Goal: Task Accomplishment & Management: Manage account settings

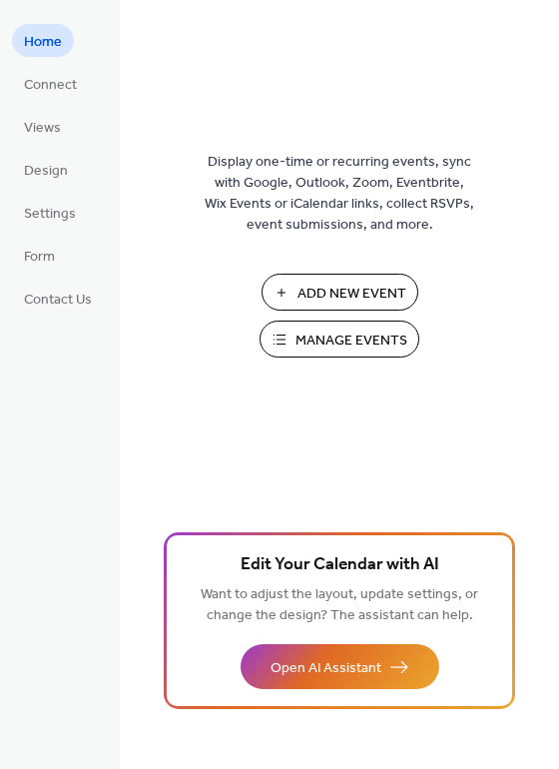
click at [320, 345] on span "Manage Events" at bounding box center [352, 341] width 112 height 21
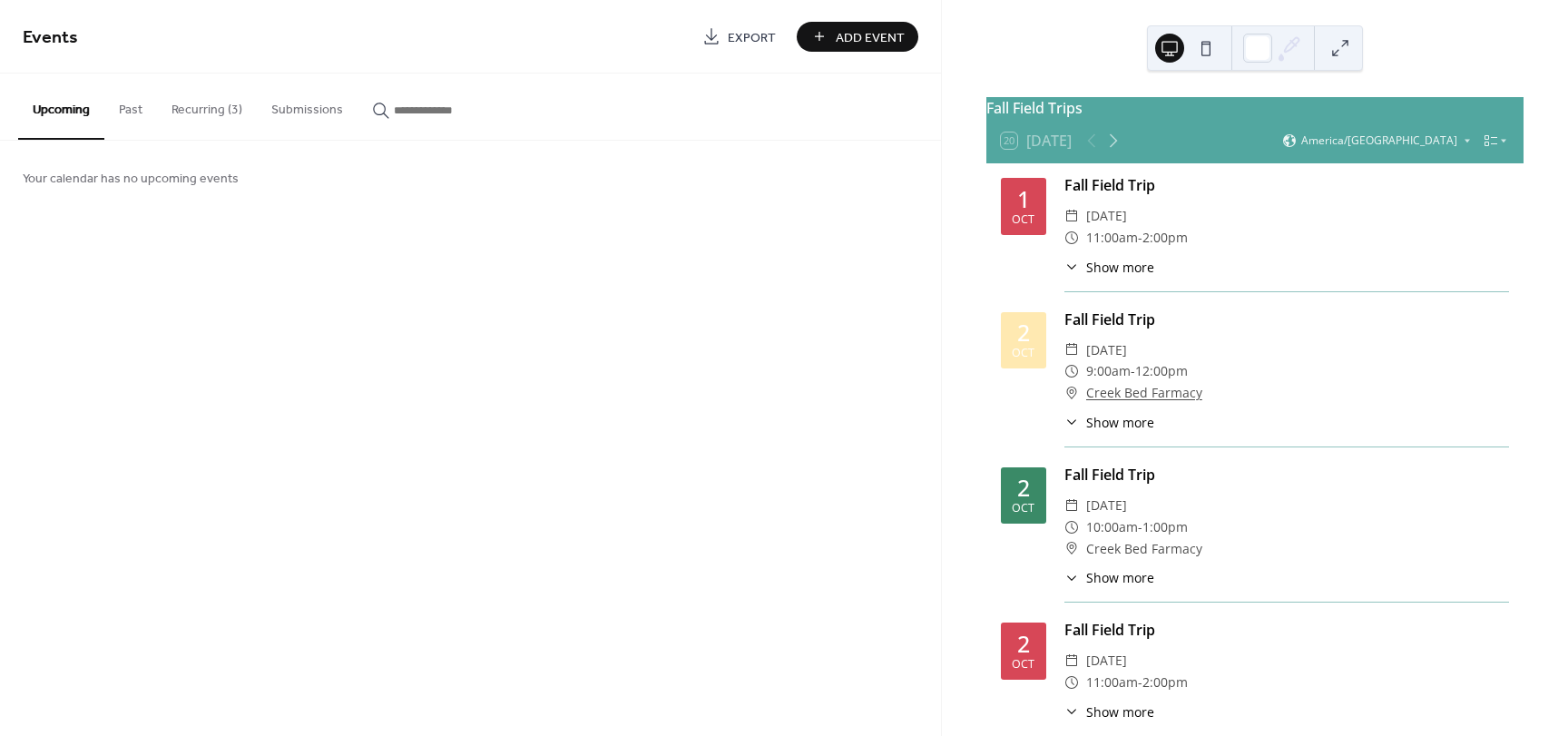
click at [220, 111] on button "Recurring (3)" at bounding box center [207, 105] width 100 height 65
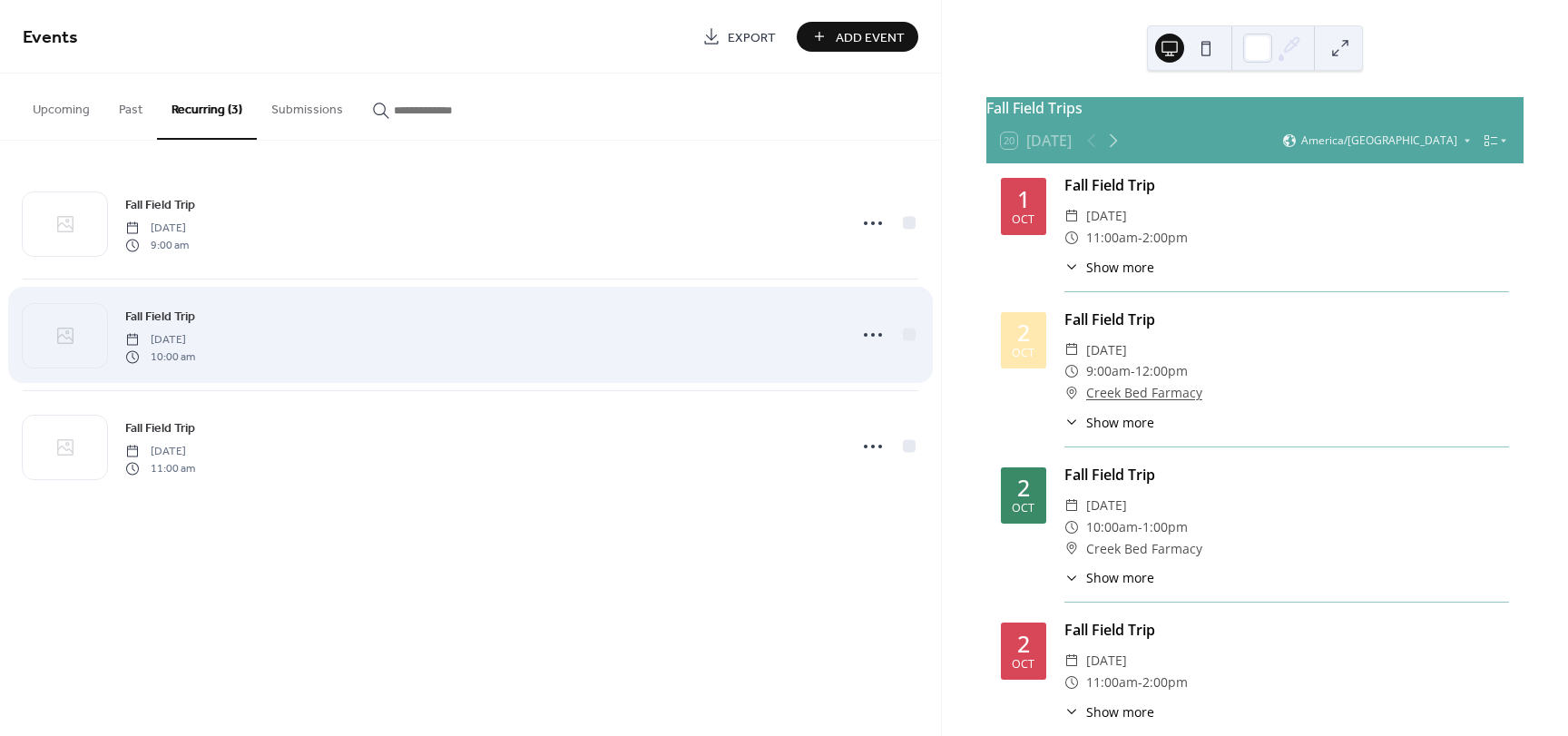
click at [288, 328] on div "Fall Field Trip [DATE] 10:00 am" at bounding box center [481, 335] width 710 height 58
click at [869, 341] on icon at bounding box center [873, 335] width 29 height 29
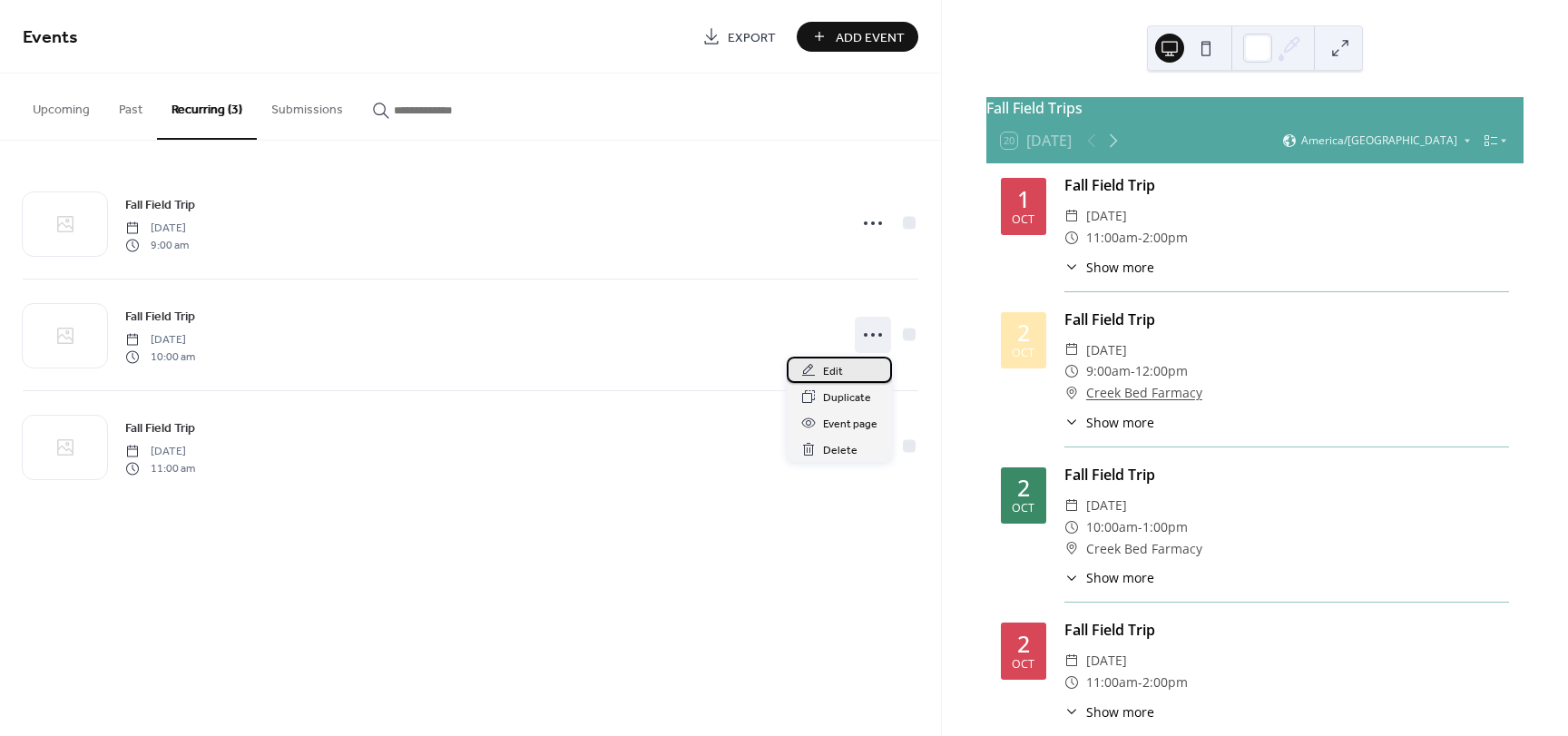
click at [843, 364] on div "Edit" at bounding box center [839, 370] width 105 height 26
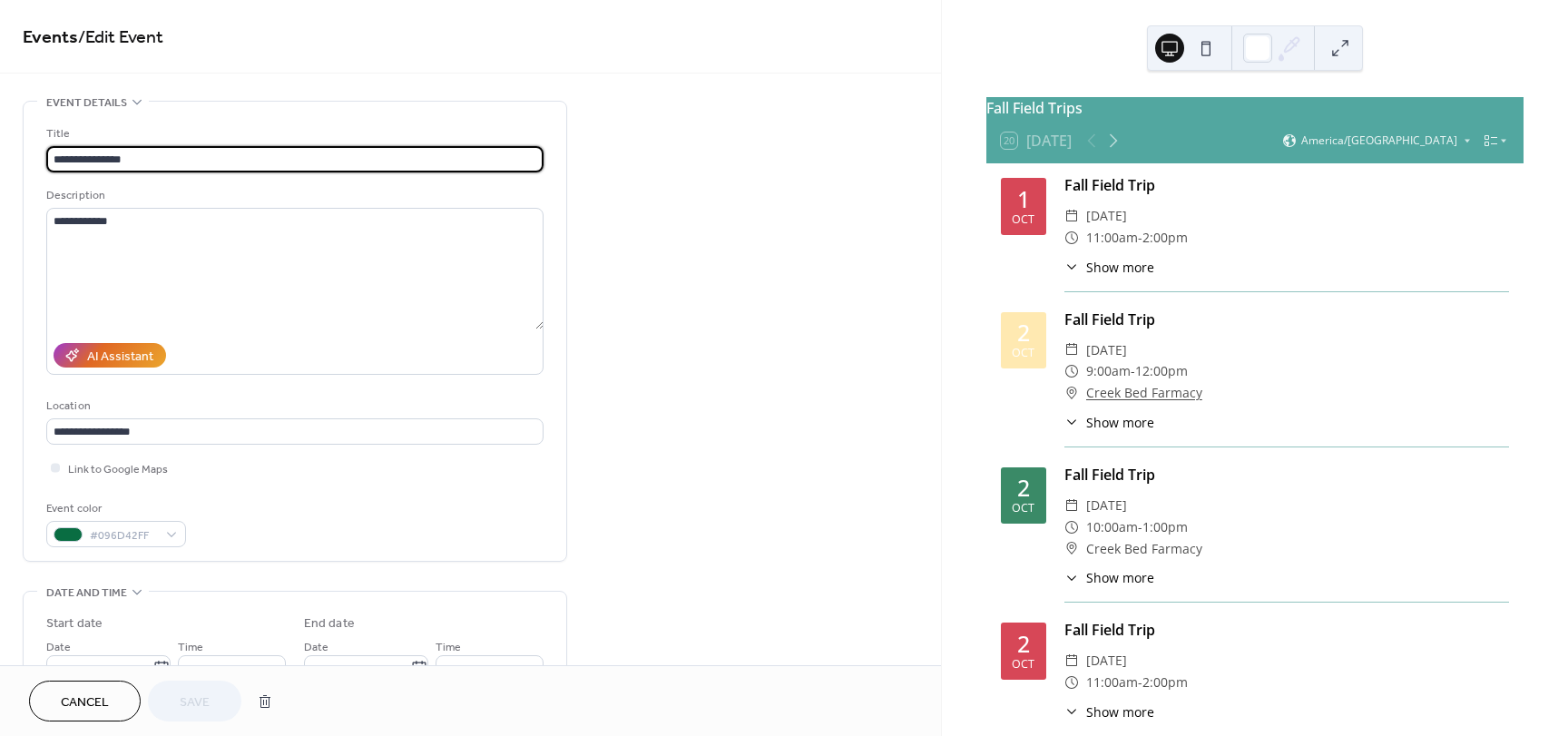
type input "**********"
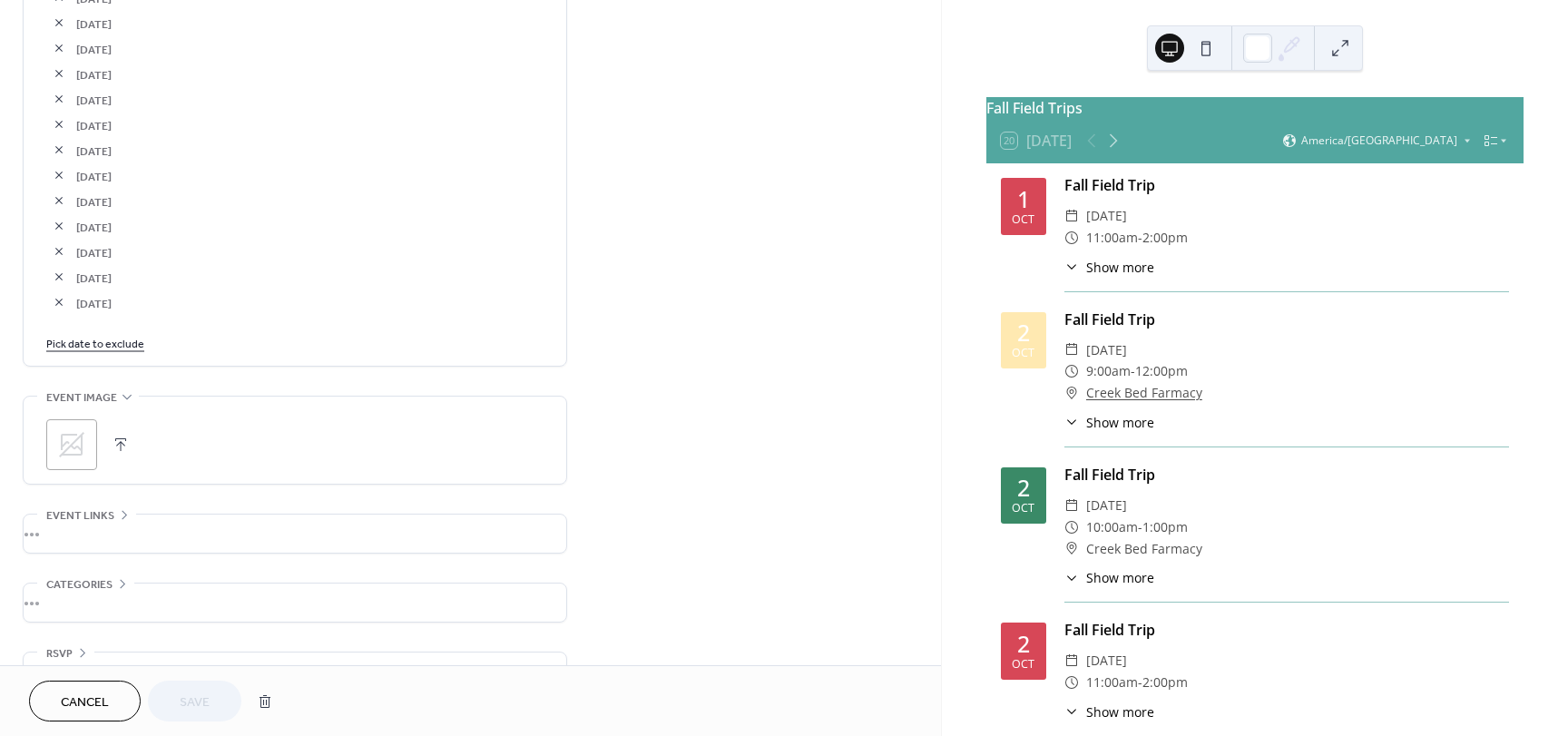
scroll to position [1341, 0]
click at [97, 298] on link "Pick date to exclude" at bounding box center [95, 298] width 98 height 19
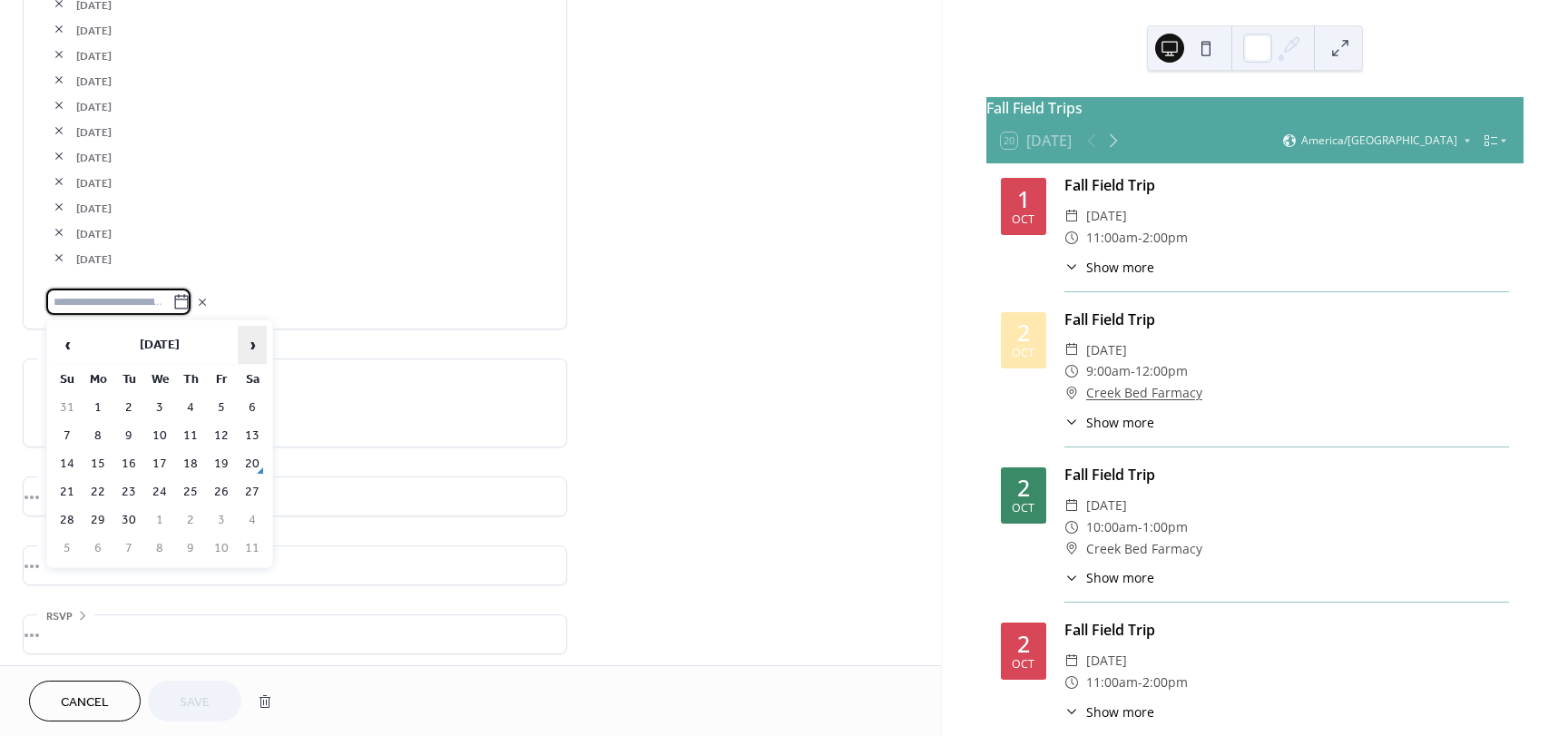
click at [249, 343] on span "›" at bounding box center [253, 345] width 27 height 36
click at [223, 462] on td "17" at bounding box center [222, 464] width 29 height 26
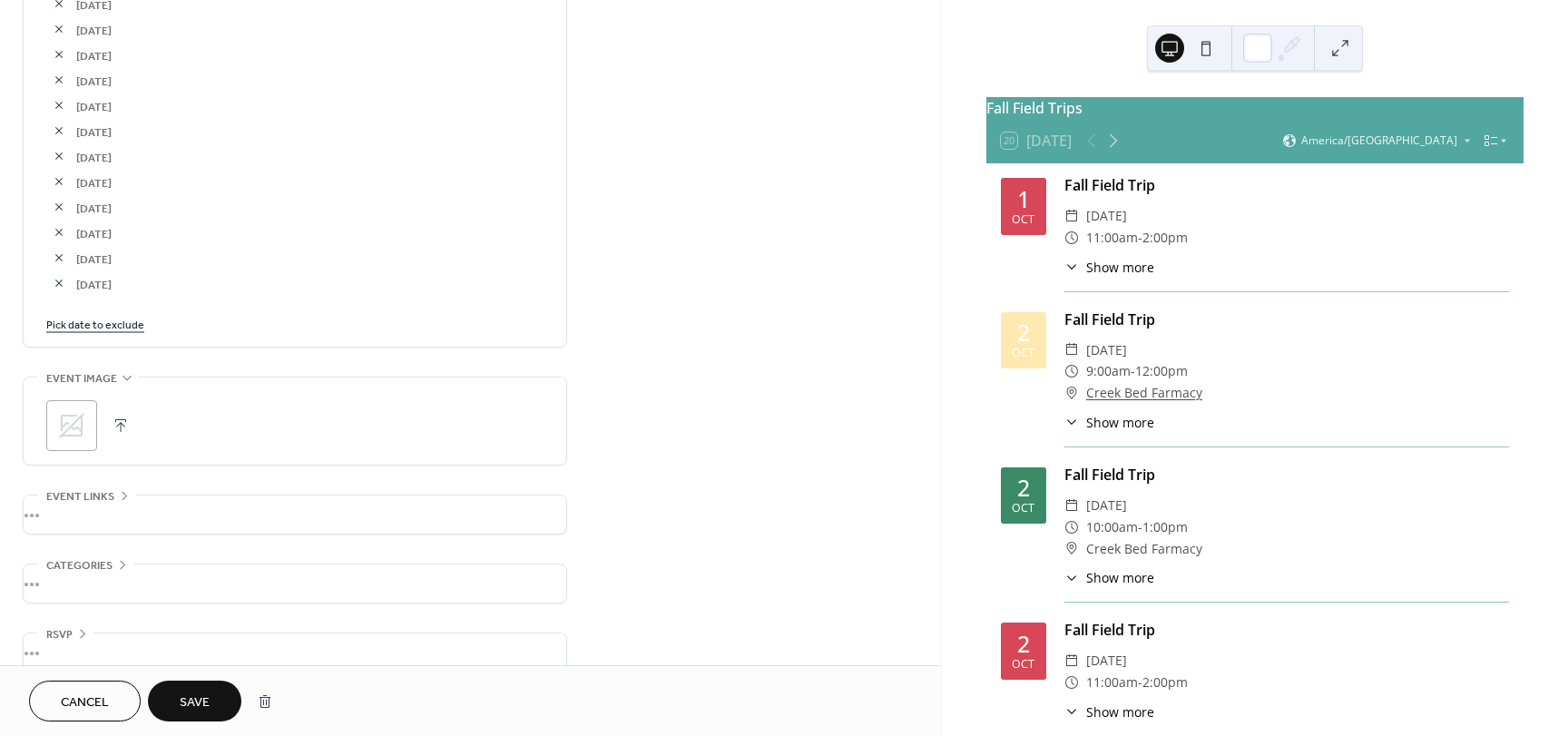
click at [198, 710] on span "Save" at bounding box center [194, 702] width 30 height 19
